Goal: Find contact information: Obtain details needed to contact an individual or organization

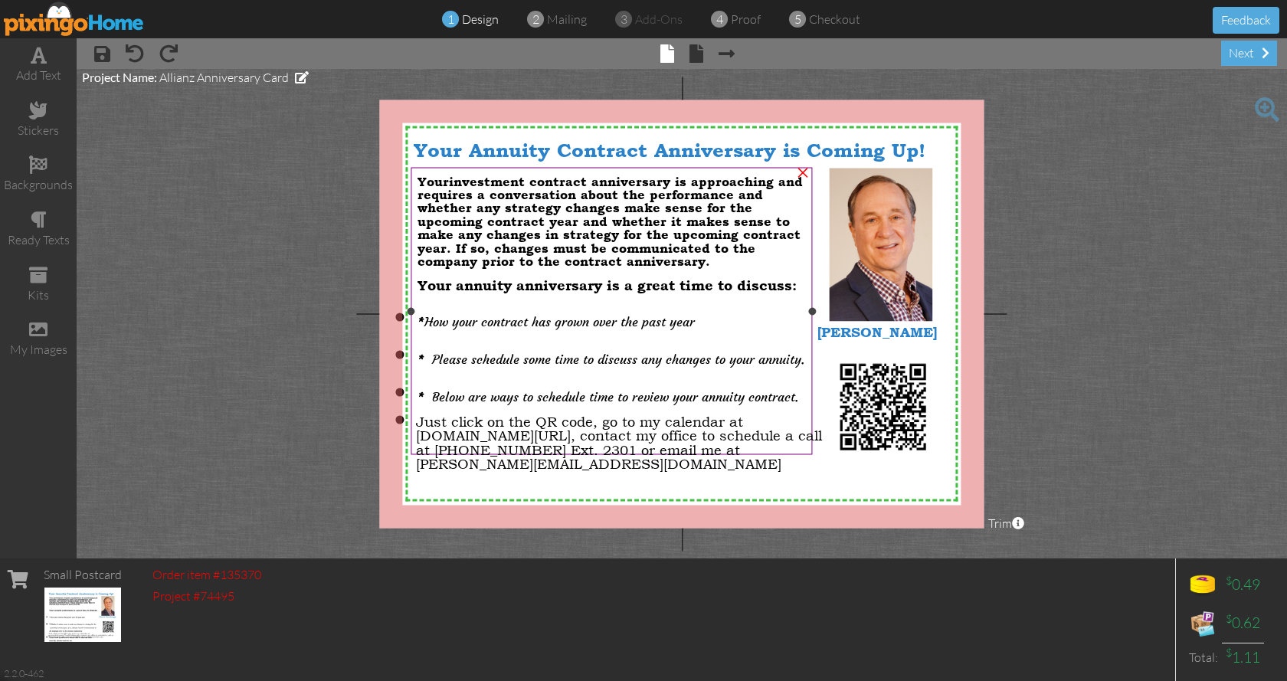
click at [765, 268] on p "Your annuity anniversary is a great time to discuss:" at bounding box center [611, 280] width 388 height 25
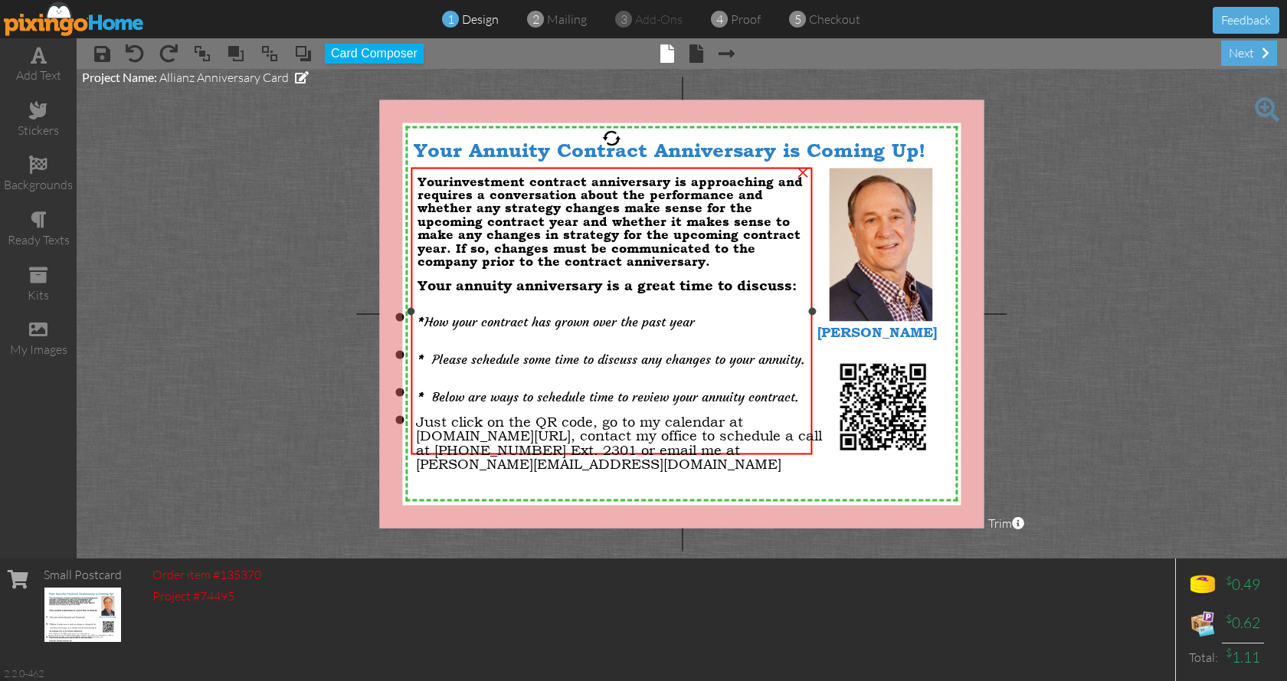
click at [449, 245] on span "hether it makes sense to make any changes in strategy for the upcoming contract…" at bounding box center [608, 241] width 383 height 54
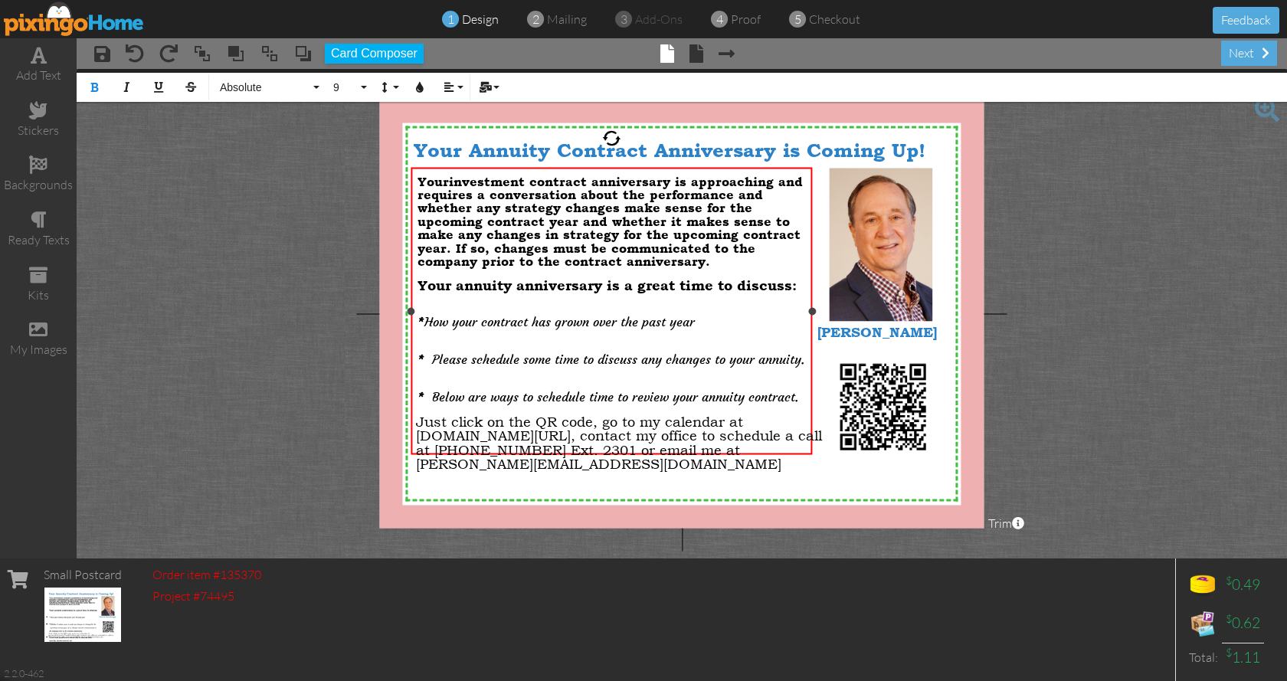
click at [449, 244] on span "hether it makes sense to make any changes in strategy for the upcoming contract…" at bounding box center [608, 241] width 383 height 54
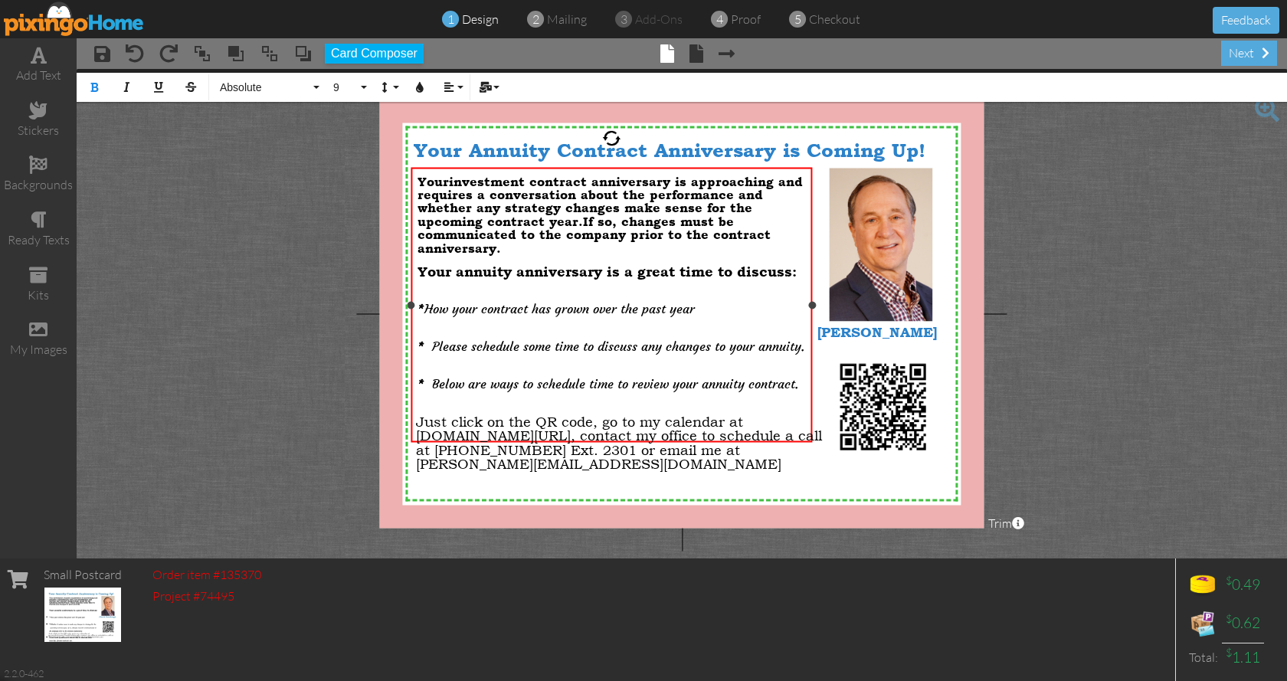
drag, startPoint x: 625, startPoint y: 227, endPoint x: 764, endPoint y: 246, distance: 139.9
click at [764, 246] on div "You r investment contract anniversary is approaching and requires a conversatio…" at bounding box center [611, 215] width 388 height 80
click at [161, 87] on icon "button" at bounding box center [158, 87] width 11 height 11
click at [608, 255] on p "Your annuity anniversary is a great time to discuss:" at bounding box center [611, 267] width 388 height 25
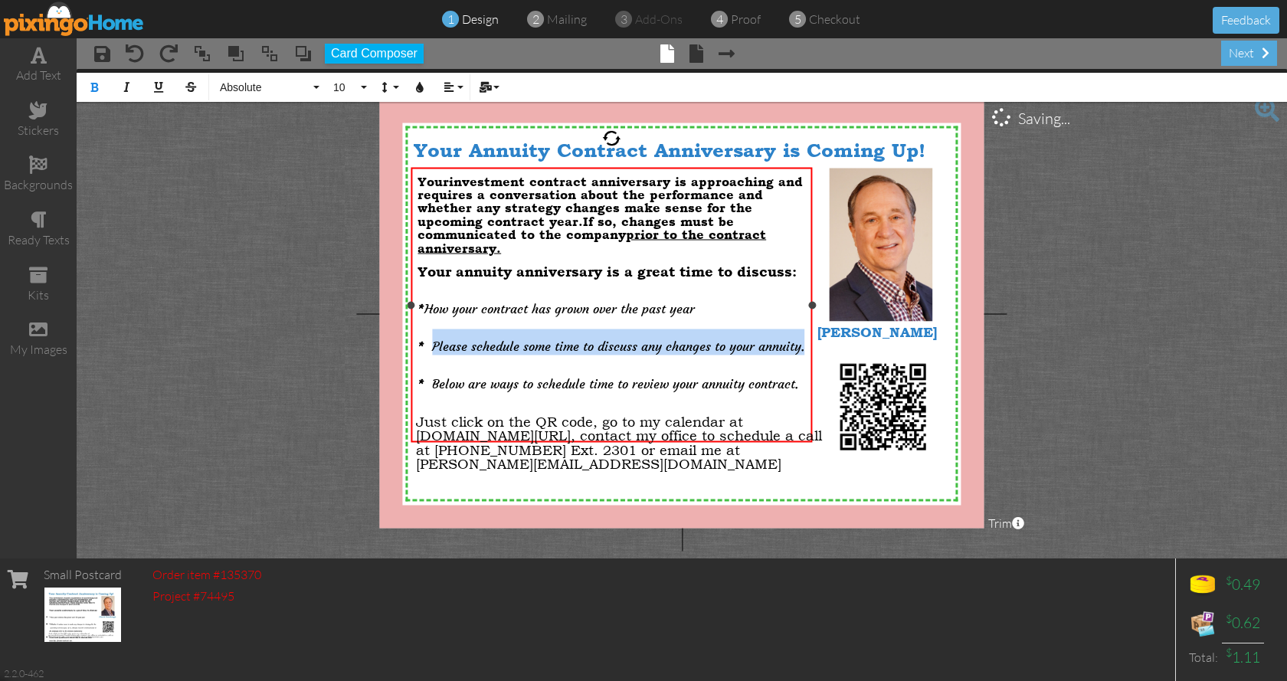
drag, startPoint x: 803, startPoint y: 335, endPoint x: 433, endPoint y: 332, distance: 370.0
click at [433, 338] on span "Please schedule some time to discuss any changes to your annuity." at bounding box center [618, 345] width 372 height 15
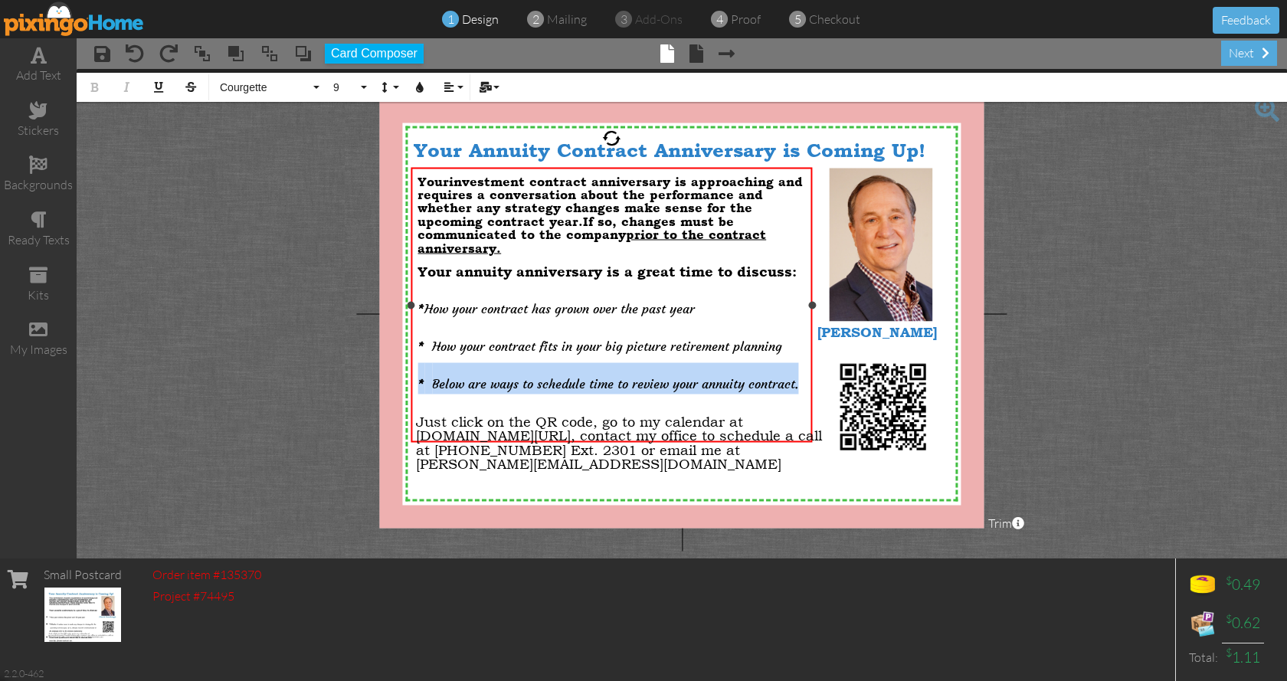
drag, startPoint x: 770, startPoint y: 375, endPoint x: 419, endPoint y: 373, distance: 350.8
click at [419, 373] on li "* Below are ways to schedule time to review your annuity contract." at bounding box center [611, 377] width 388 height 31
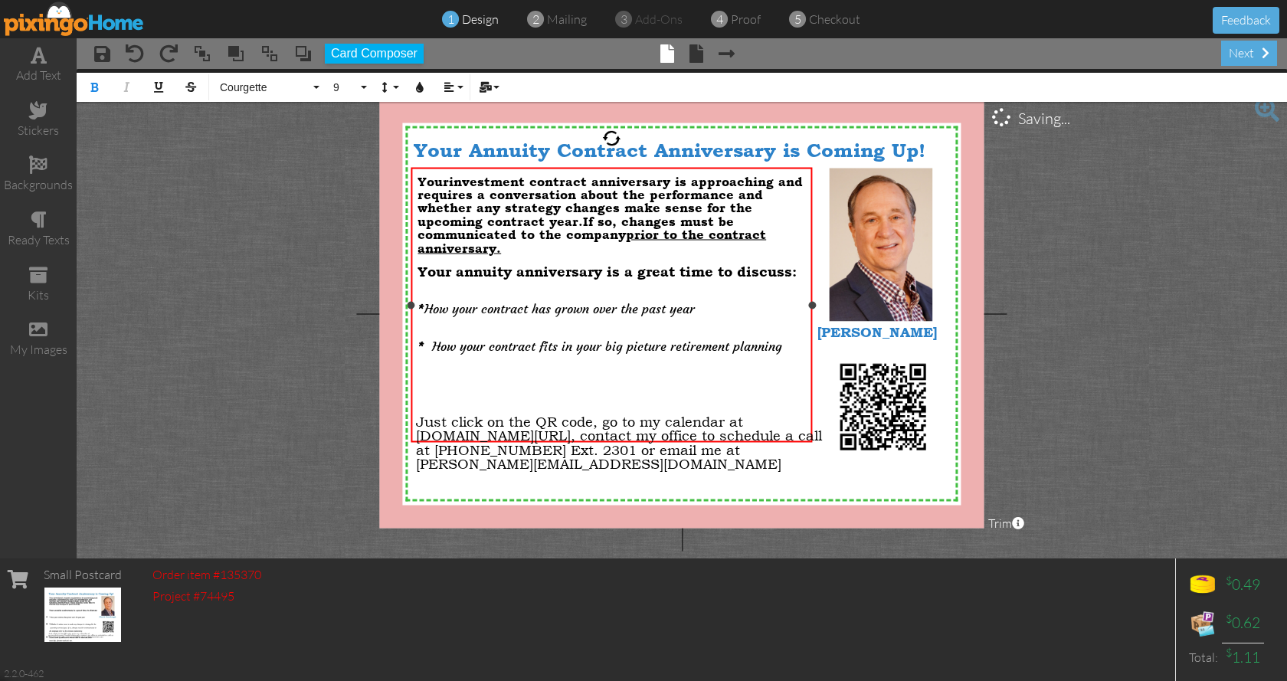
click at [434, 338] on span "How your contract fits in your big picture retirement planning" at bounding box center [607, 345] width 350 height 15
click at [506, 245] on div "You r investment contract anniversary is approaching and requires a conversatio…" at bounding box center [611, 215] width 388 height 80
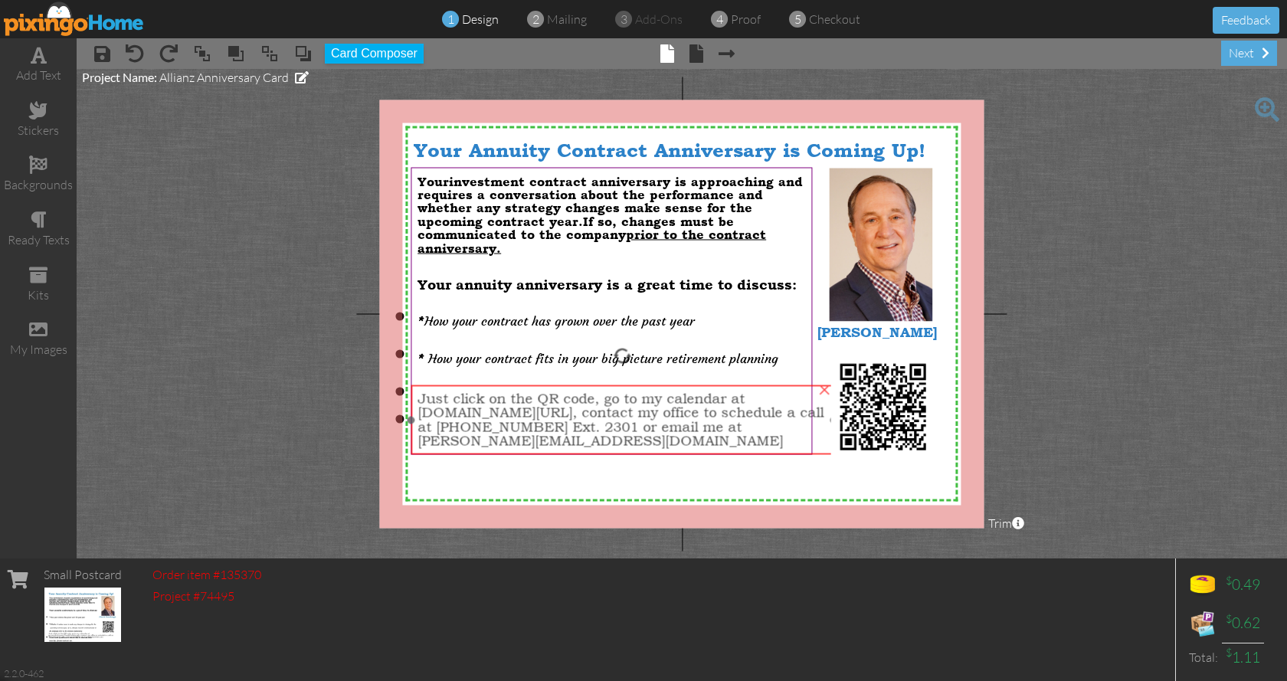
drag, startPoint x: 590, startPoint y: 437, endPoint x: 591, endPoint y: 414, distance: 23.0
click at [591, 414] on span "Just click on the QR code, go to my calendar at [DOMAIN_NAME][URL], contact my …" at bounding box center [620, 419] width 406 height 58
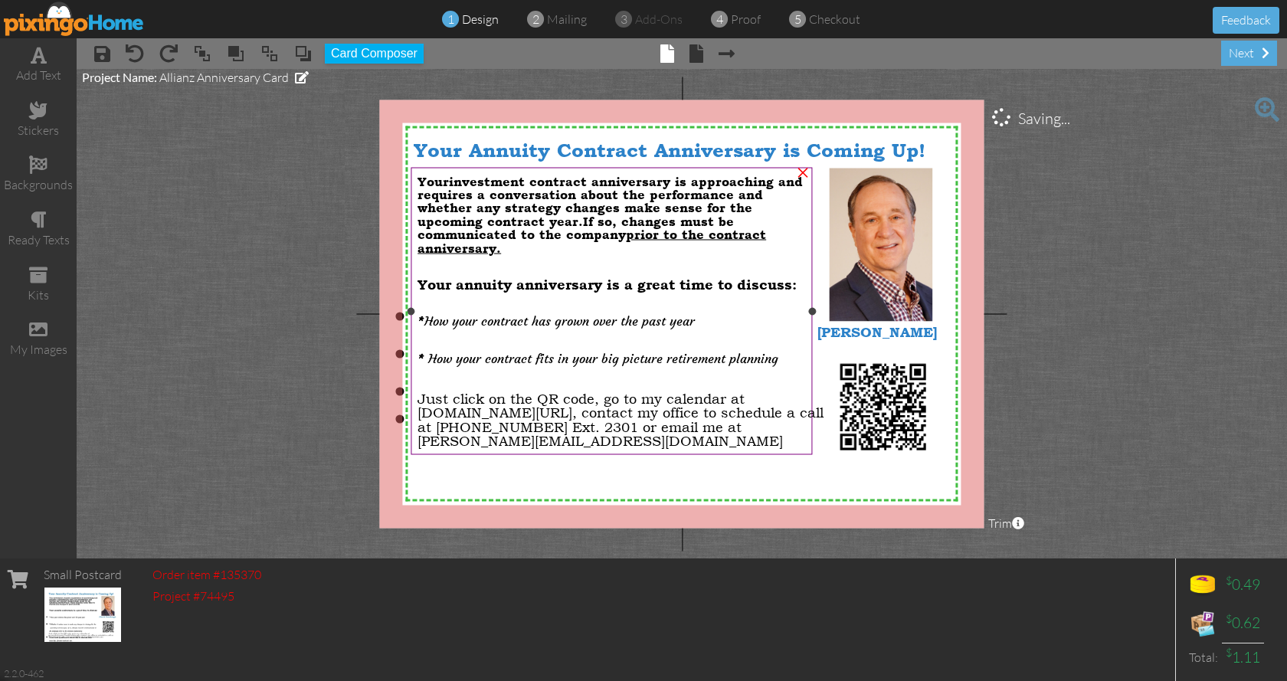
click at [752, 323] on p "* How your contract has grown over the past year" at bounding box center [611, 317] width 388 height 26
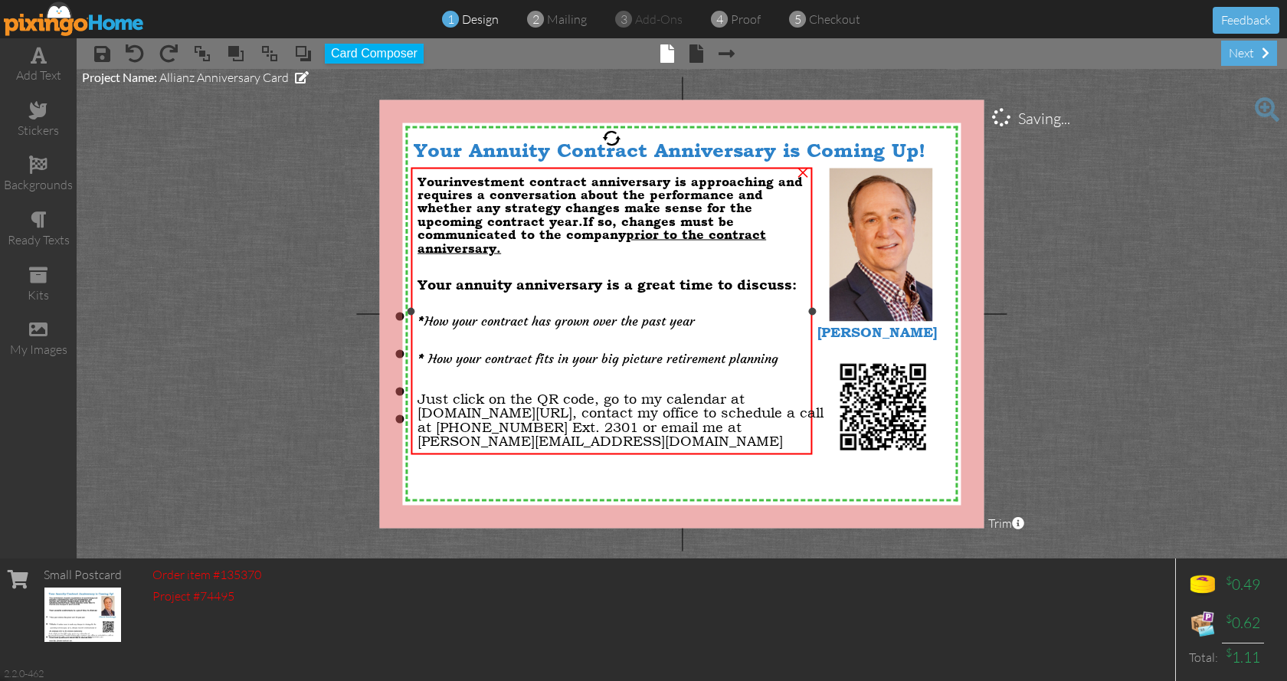
click at [752, 323] on p "* How your contract has grown over the past year" at bounding box center [611, 317] width 388 height 26
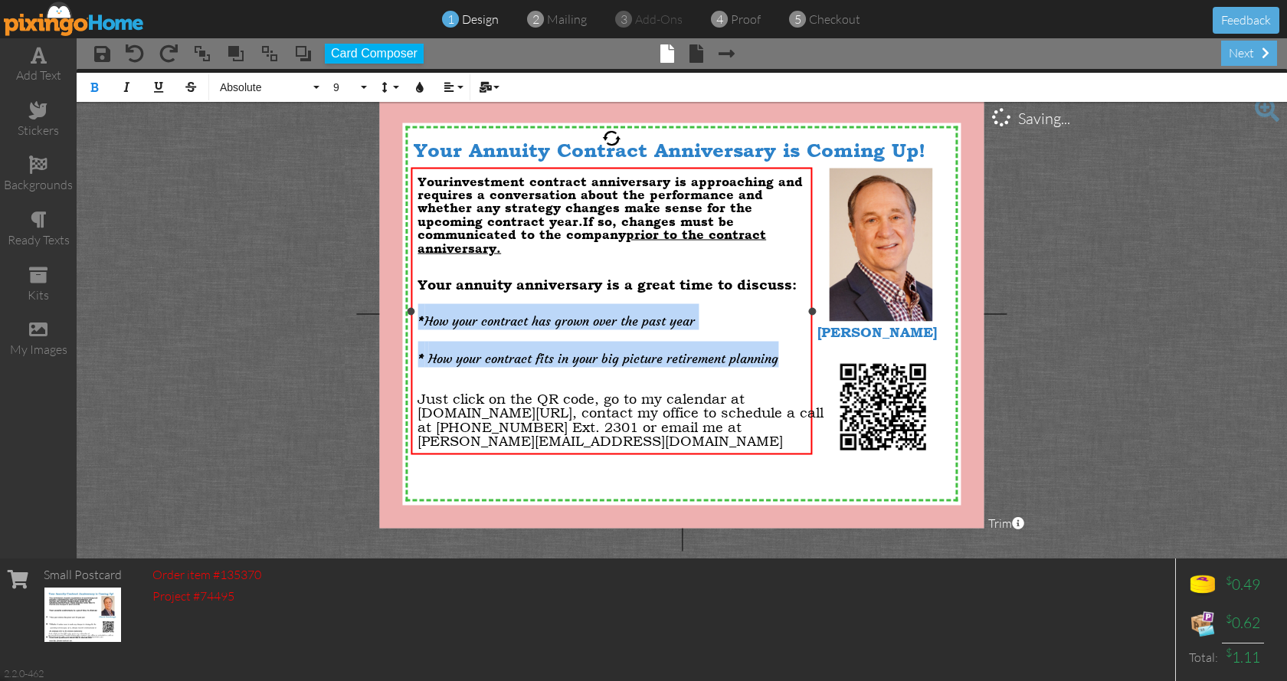
drag, startPoint x: 780, startPoint y: 351, endPoint x: 418, endPoint y: 317, distance: 363.1
click at [418, 317] on ul "* How your contract has grown over the past year * How your contract fits in yo…" at bounding box center [611, 366] width 388 height 132
click at [363, 83] on button "9" at bounding box center [348, 87] width 44 height 29
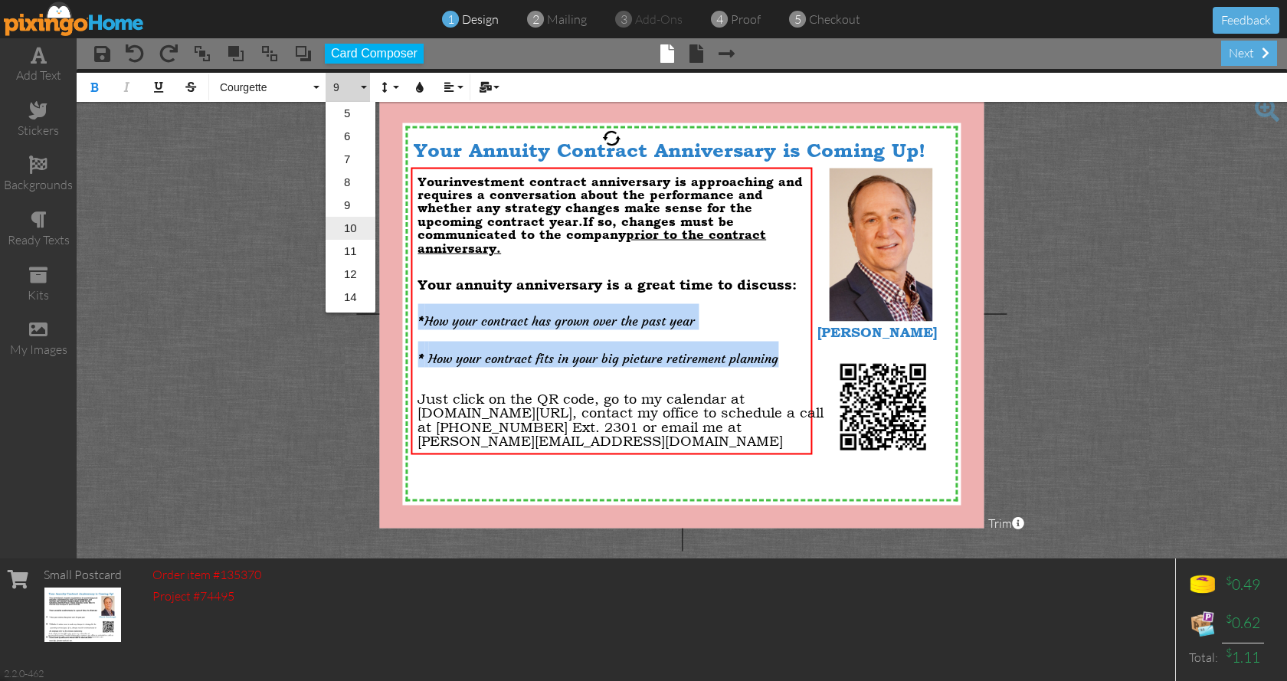
click at [359, 221] on link "10" at bounding box center [351, 228] width 50 height 23
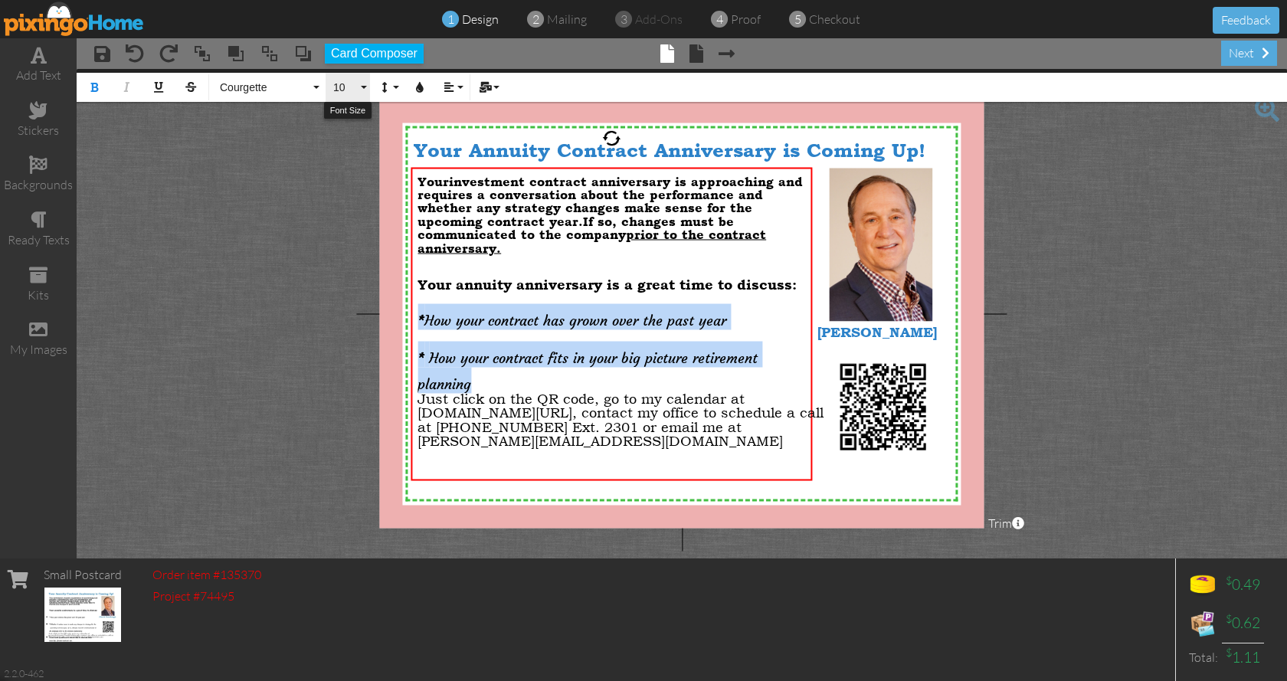
click at [364, 87] on button "10" at bounding box center [348, 87] width 44 height 29
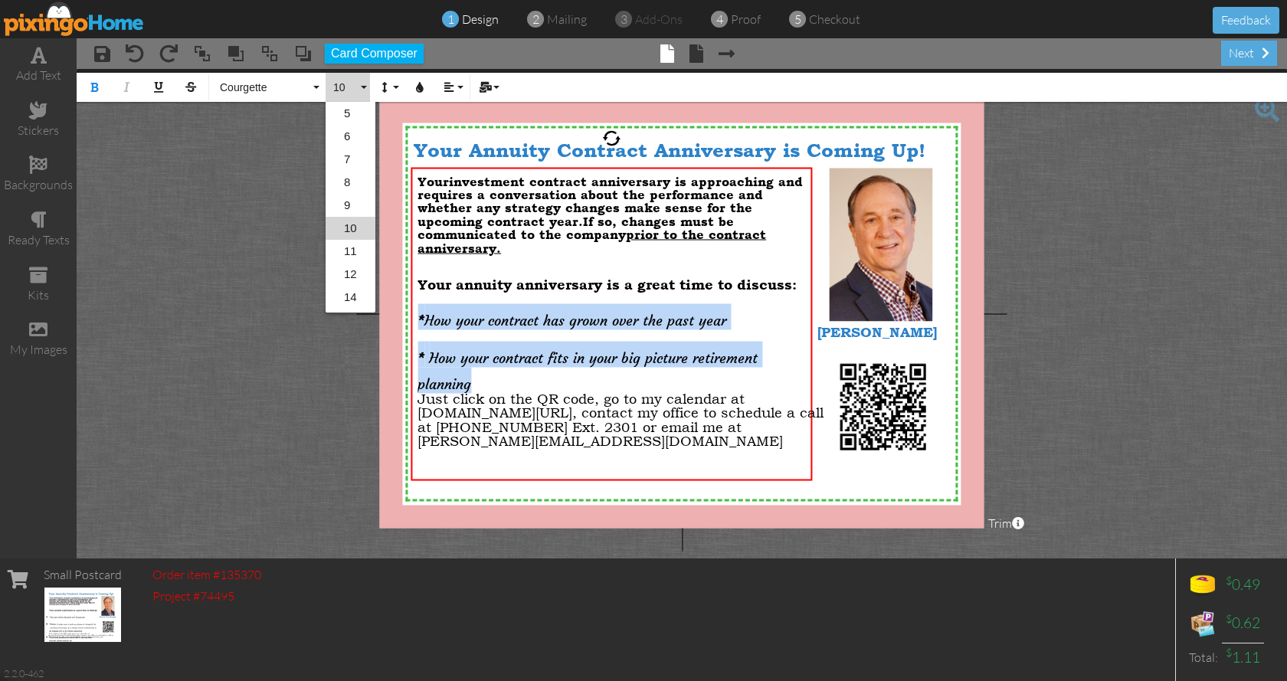
scroll to position [21, 0]
click at [364, 178] on link "9" at bounding box center [351, 183] width 50 height 23
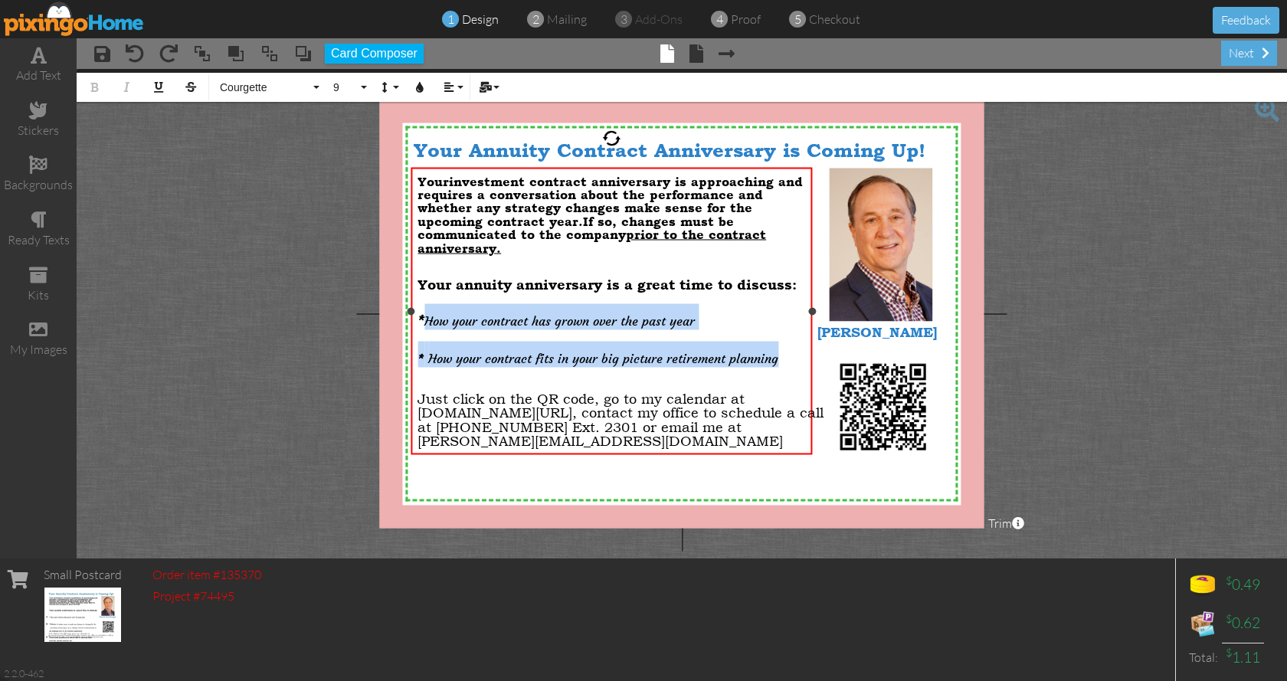
click at [764, 309] on p "* How your contract has grown over the past year" at bounding box center [611, 317] width 388 height 26
click at [695, 443] on div "Just click on the QR code, go to my calendar at [DOMAIN_NAME][URL], contact my …" at bounding box center [621, 419] width 409 height 56
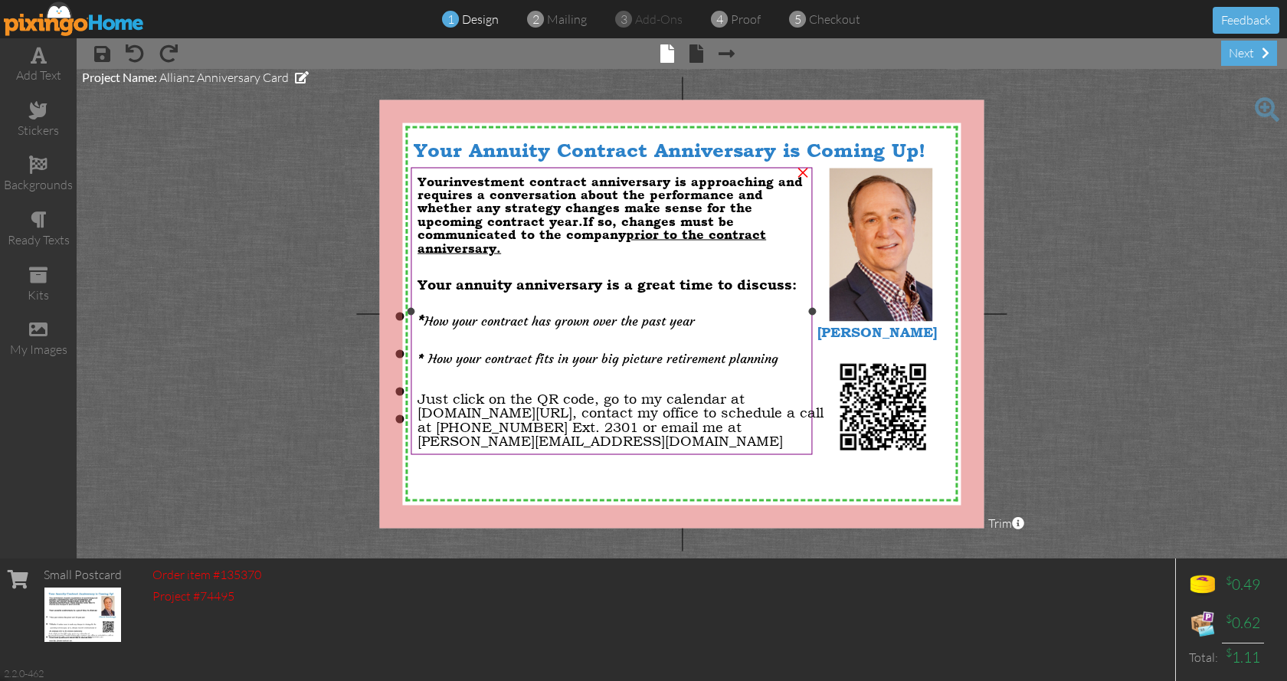
click at [762, 319] on p "* How your contract has grown over the past year" at bounding box center [611, 317] width 388 height 26
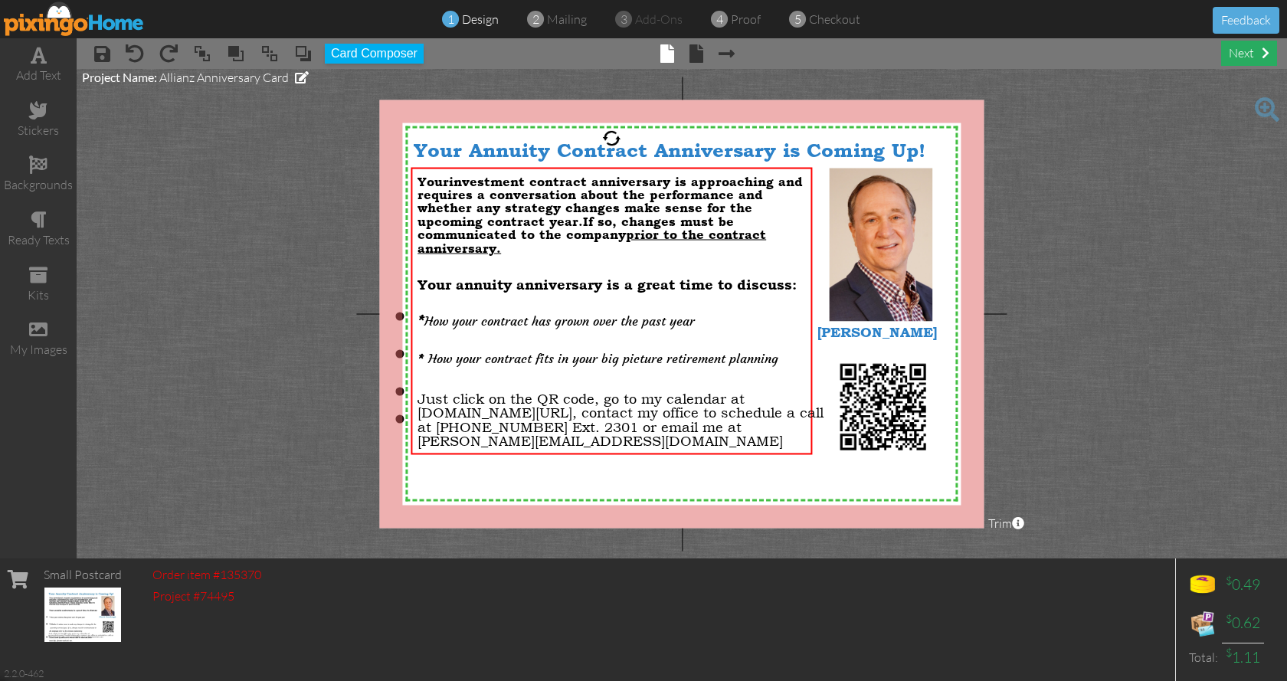
click at [1236, 54] on div "next" at bounding box center [1249, 53] width 56 height 25
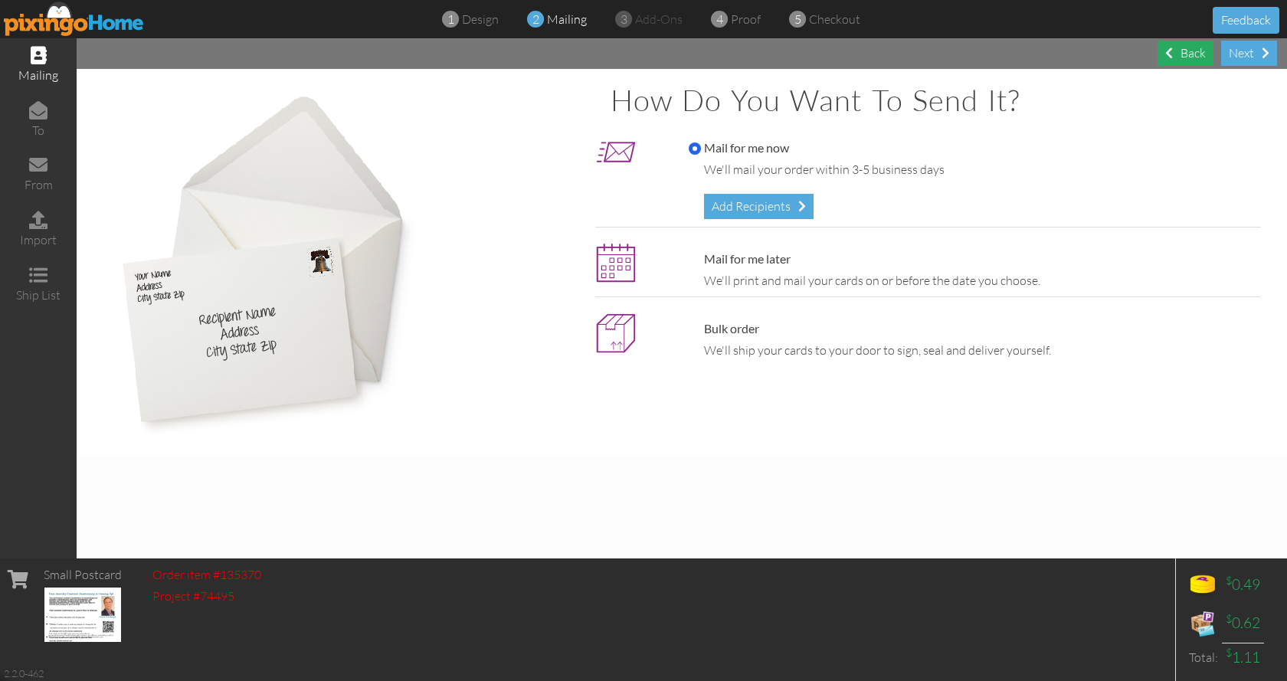
click at [1179, 47] on div "Back" at bounding box center [1185, 53] width 56 height 25
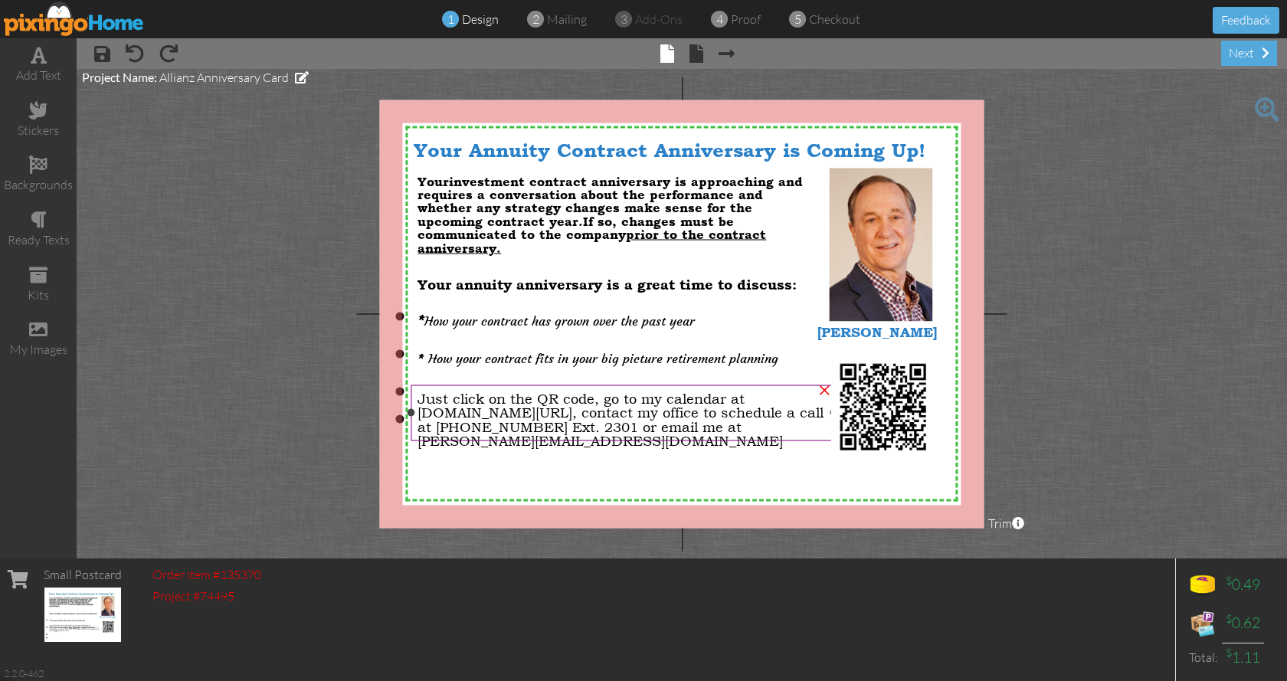
click at [661, 414] on span "Just click on the QR code, go to my calendar at [DOMAIN_NAME][URL], contact my …" at bounding box center [620, 419] width 406 height 58
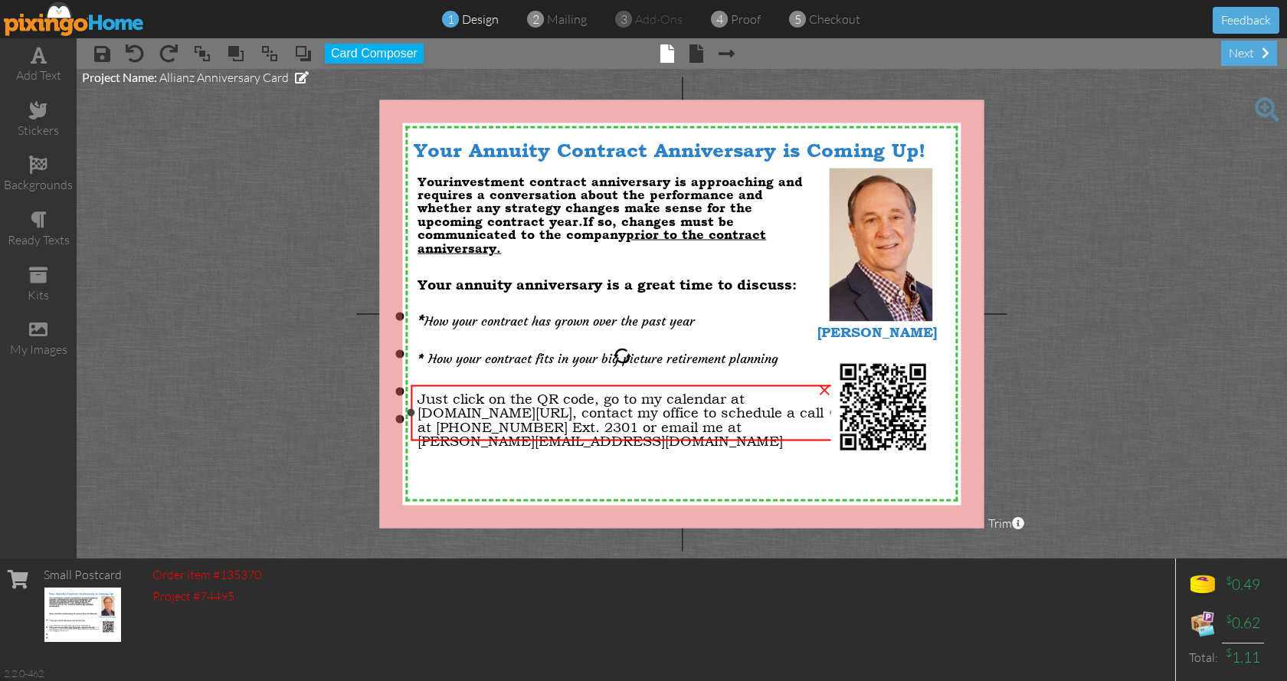
click at [661, 414] on span "Just click on the QR code, go to my calendar at [DOMAIN_NAME][URL], contact my …" at bounding box center [620, 419] width 406 height 58
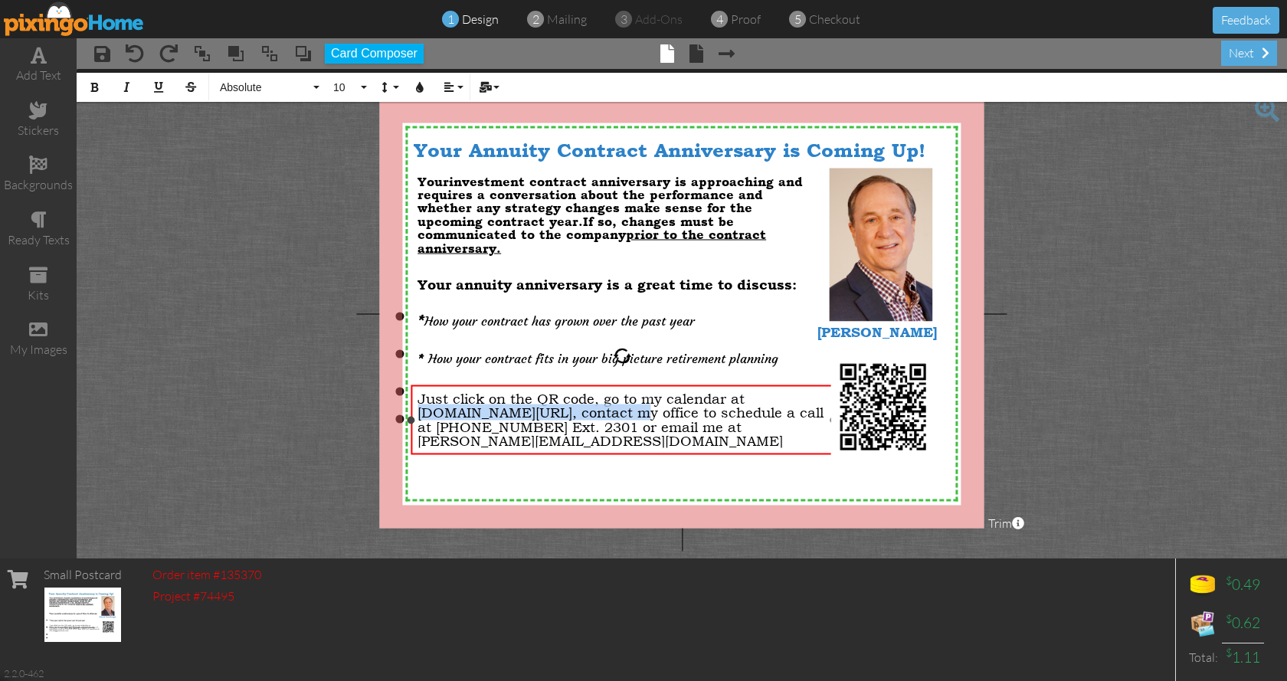
drag, startPoint x: 661, startPoint y: 414, endPoint x: 419, endPoint y: 411, distance: 242.1
click at [419, 411] on span "Just click on the QR code, go to my calendar at [DOMAIN_NAME][URL], contact my …" at bounding box center [620, 419] width 406 height 58
click at [95, 86] on icon "button" at bounding box center [94, 87] width 11 height 11
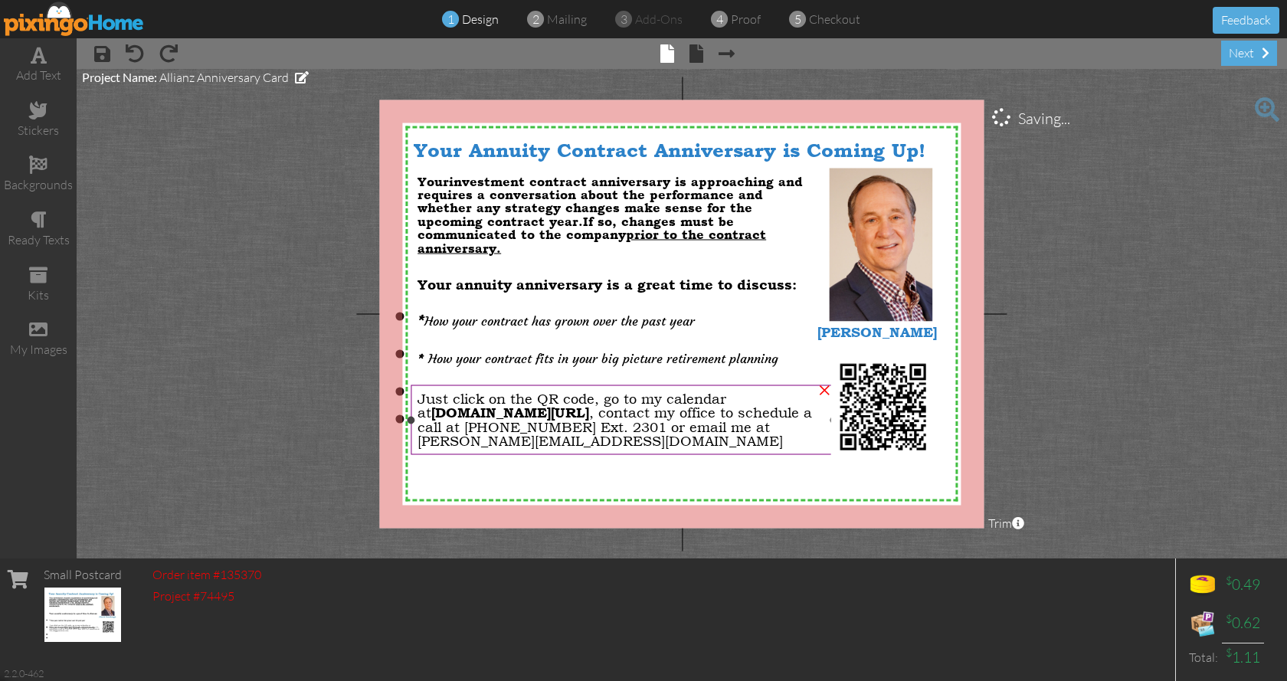
click at [711, 427] on span "Just click on the QR code, go to my calendar at [DOMAIN_NAME][URL] , contact my…" at bounding box center [614, 419] width 394 height 58
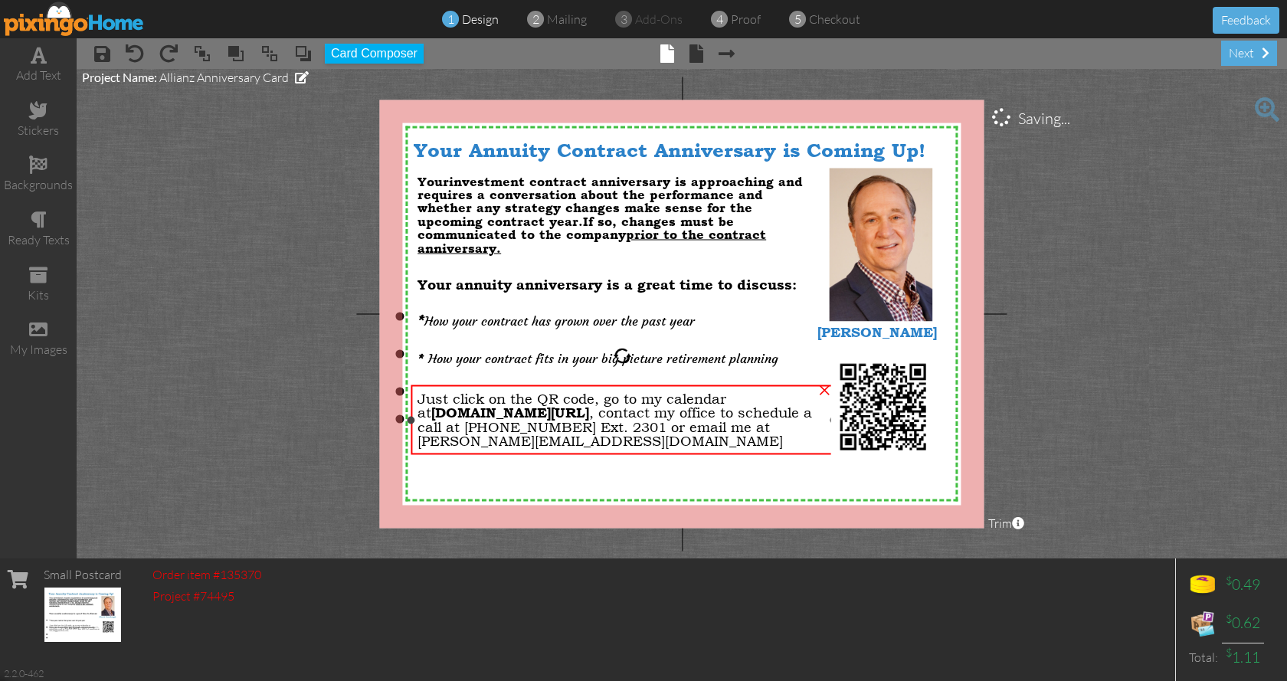
click at [711, 427] on span "Just click on the QR code, go to my calendar at [DOMAIN_NAME][URL] , contact my…" at bounding box center [614, 419] width 394 height 58
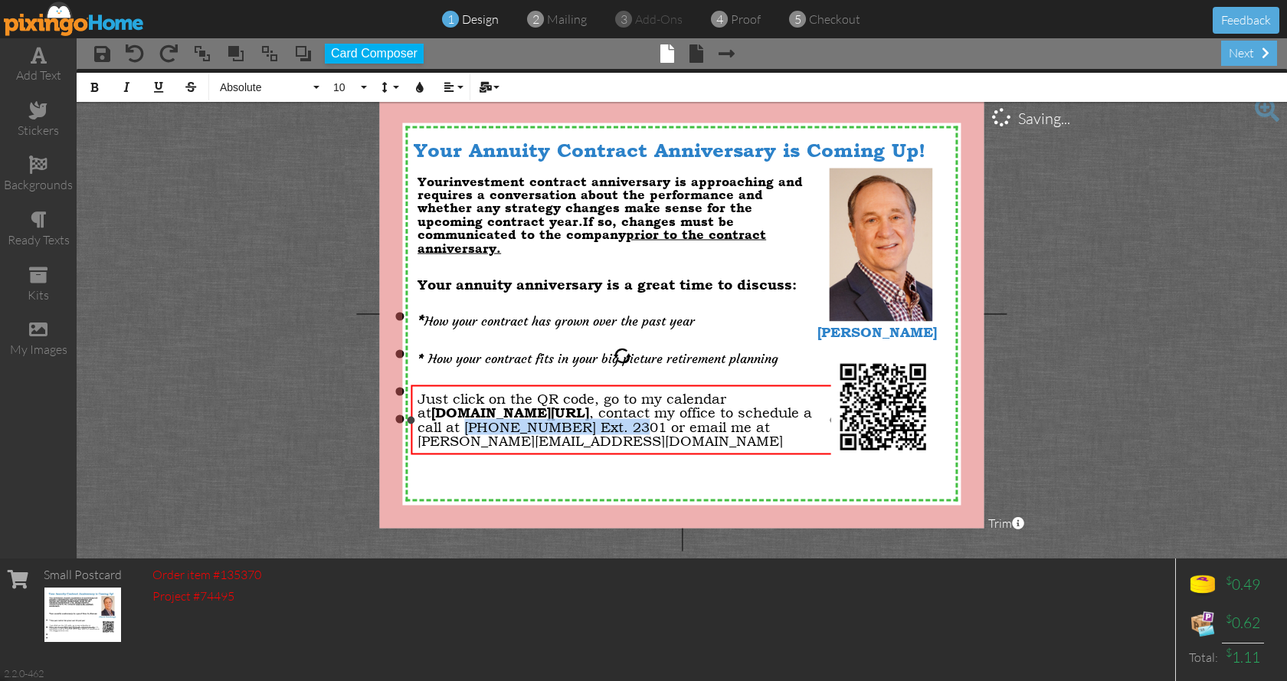
drag, startPoint x: 709, startPoint y: 426, endPoint x: 545, endPoint y: 427, distance: 163.9
click at [545, 427] on span "Just click on the QR code, go to my calendar at [DOMAIN_NAME][URL] , contact my…" at bounding box center [614, 419] width 394 height 58
click at [92, 82] on icon "button" at bounding box center [94, 87] width 11 height 11
drag, startPoint x: 570, startPoint y: 441, endPoint x: 417, endPoint y: 444, distance: 152.5
click at [417, 444] on span "Just click on the QR code, go to my calendar at [DOMAIN_NAME][URL] , contact my…" at bounding box center [614, 419] width 394 height 58
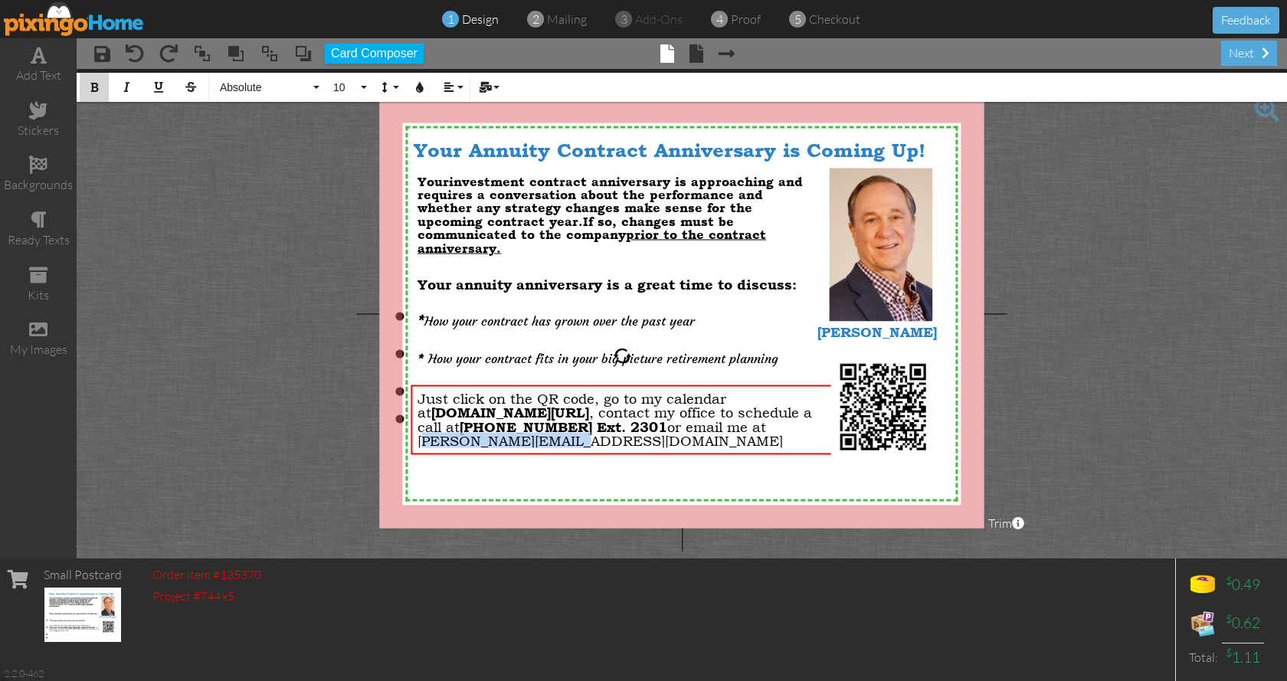
click at [93, 85] on icon "button" at bounding box center [94, 87] width 11 height 11
click at [1088, 369] on project-studio-wrapper "X X X X X X X X X X X X X X X X X X X X X X X X X X X X X X X X X X X X X X X X…" at bounding box center [682, 313] width 1210 height 489
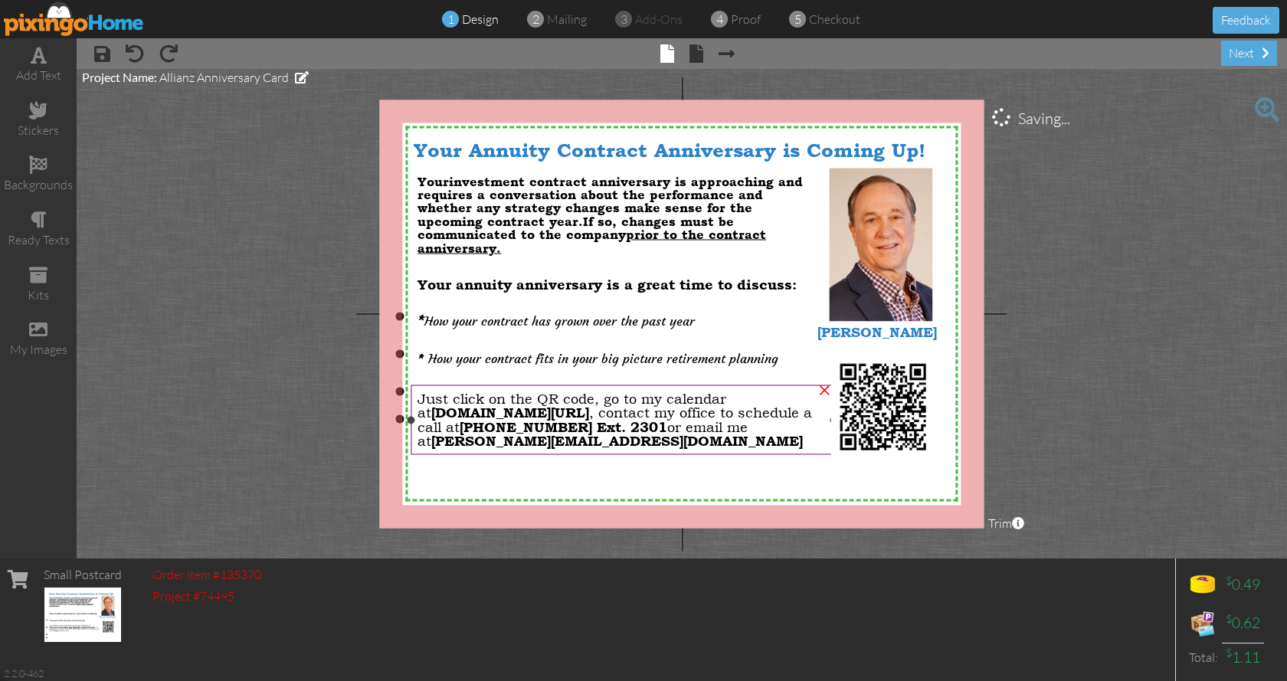
click at [591, 400] on span "Just click on the QR code, go to my calendar at [DOMAIN_NAME][URL] , contact my…" at bounding box center [614, 419] width 394 height 58
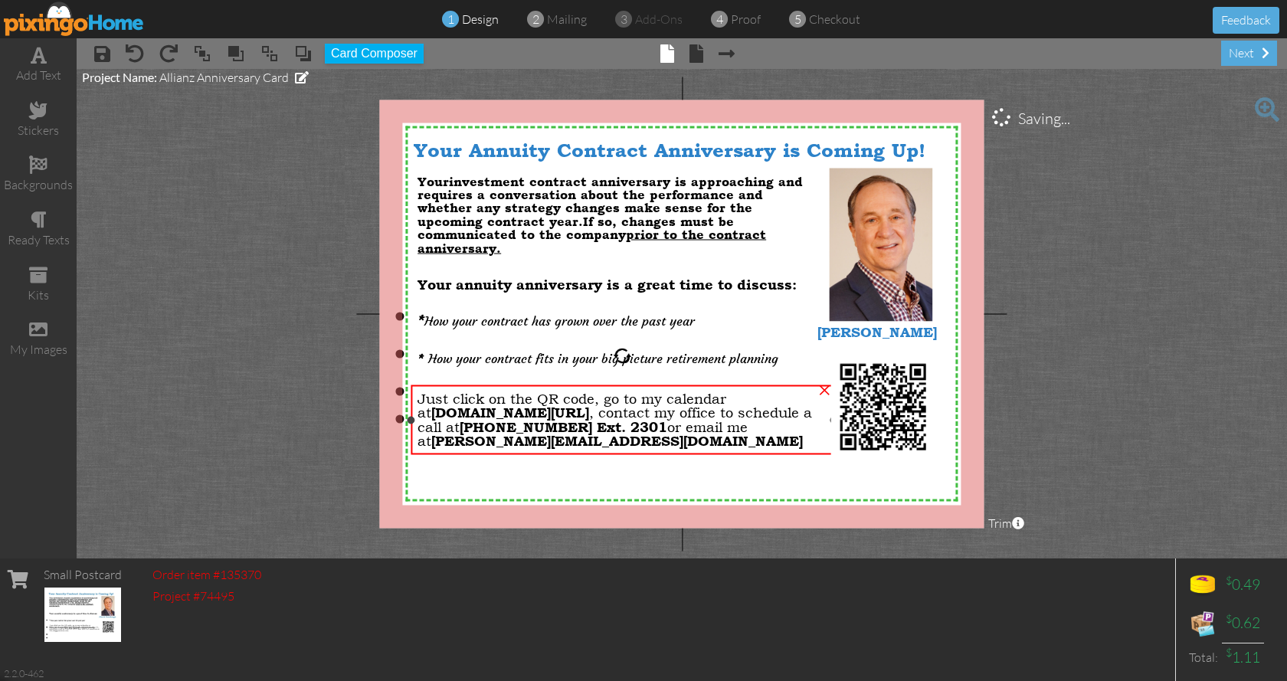
click at [591, 400] on span "Just click on the QR code, go to my calendar at [DOMAIN_NAME][URL] , contact my…" at bounding box center [614, 419] width 394 height 58
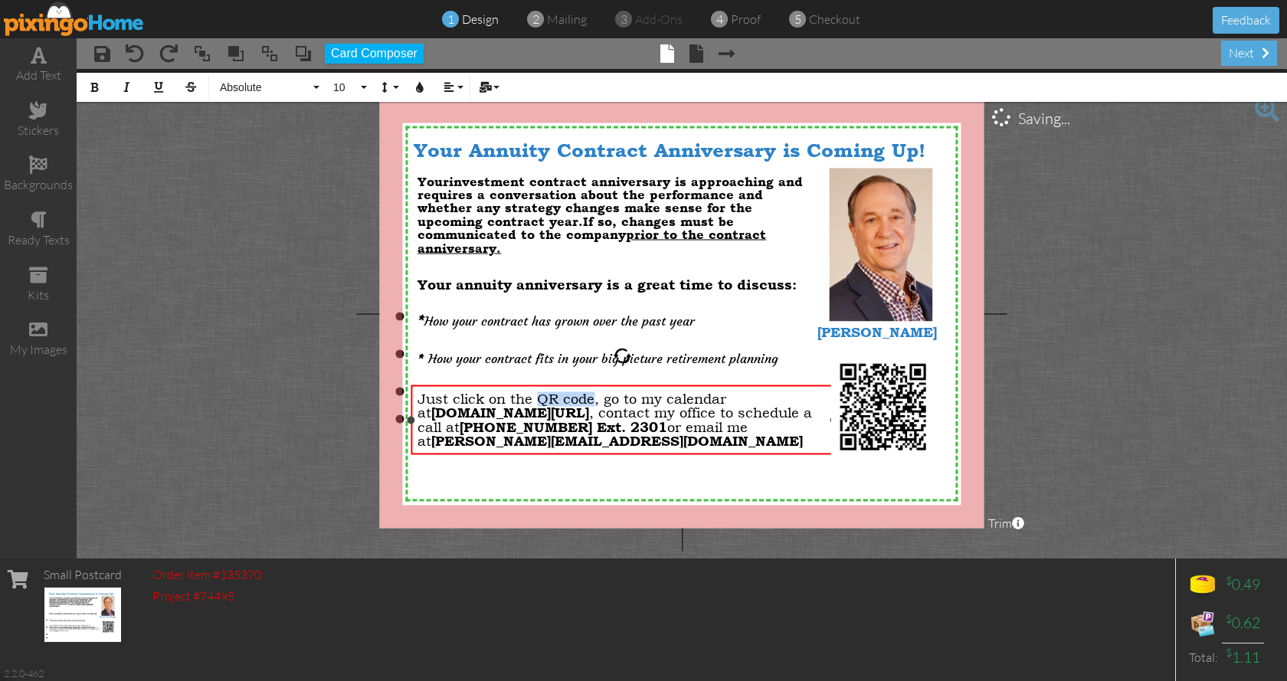
drag, startPoint x: 593, startPoint y: 398, endPoint x: 538, endPoint y: 398, distance: 55.1
click at [538, 398] on span "Just click on the QR code, go to my calendar at [DOMAIN_NAME][URL] , contact my…" at bounding box center [614, 419] width 394 height 58
click at [92, 82] on icon "button" at bounding box center [94, 87] width 11 height 11
click at [421, 394] on span "Just click on the QR code , go to my calendar at [DOMAIN_NAME][URL] , contact m…" at bounding box center [614, 419] width 394 height 58
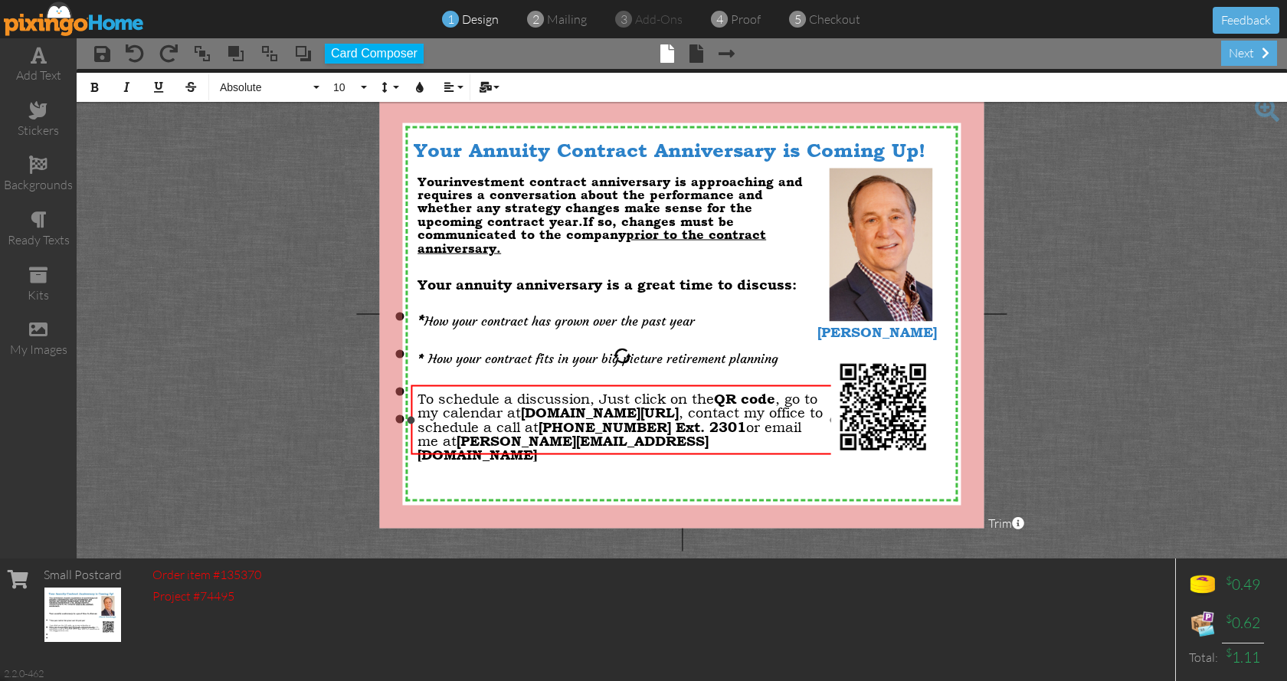
click at [605, 400] on span "To schedule a discussion, Just click on the QR code , go to my calendar at [DOM…" at bounding box center [619, 426] width 405 height 72
click at [661, 426] on span "To schedule a discussion, just click on the QR code , go to my calendar at [DOM…" at bounding box center [619, 426] width 405 height 72
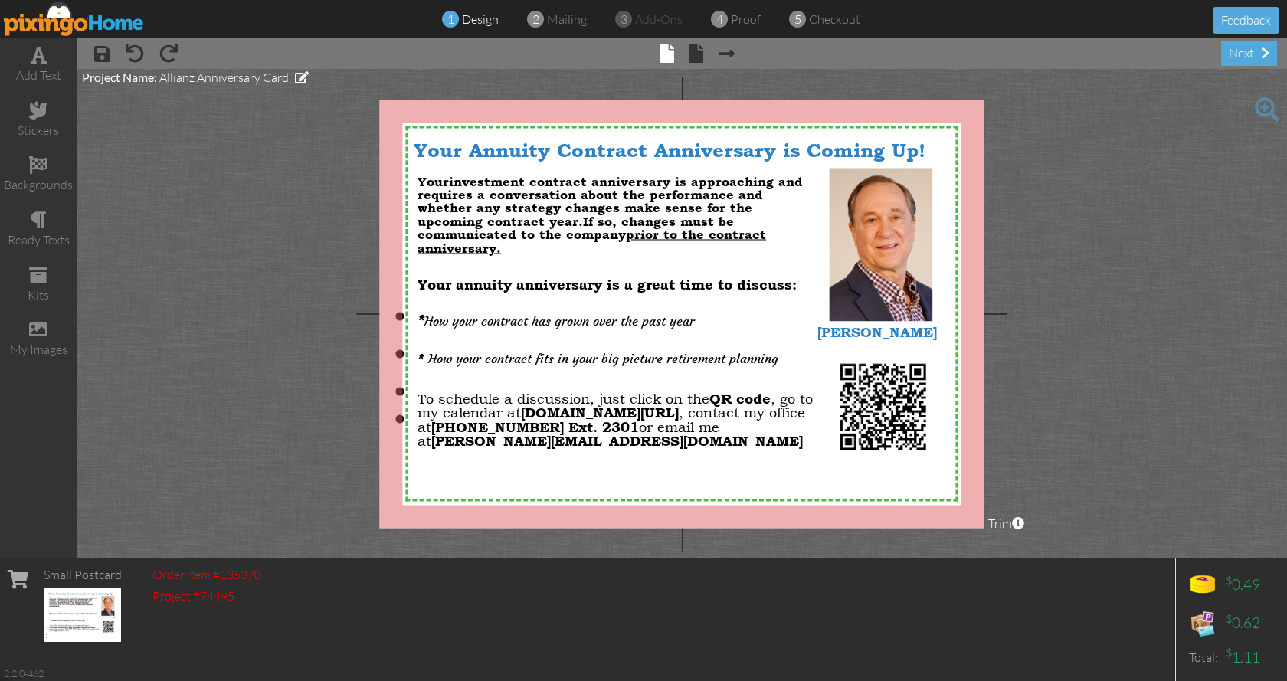
click at [1166, 267] on project-studio-wrapper "X X X X X X X X X X X X X X X X X X X X X X X X X X X X X X X X X X X X X X X X…" at bounding box center [682, 313] width 1210 height 489
